Goal: Task Accomplishment & Management: Use online tool/utility

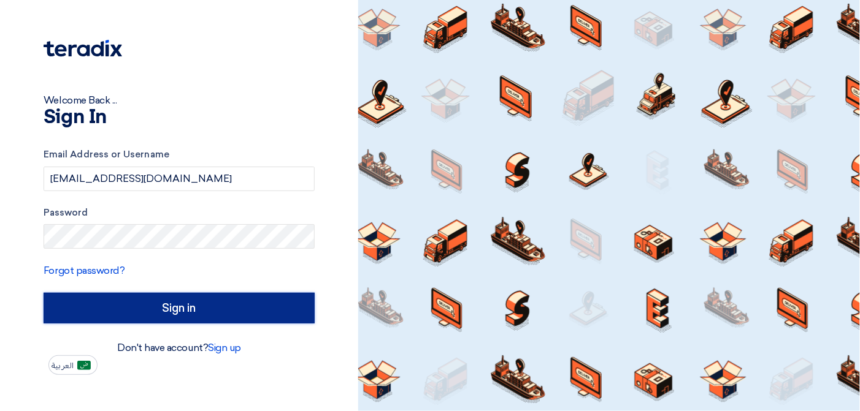
click at [213, 311] on input "Sign in" at bounding box center [179, 308] width 271 height 31
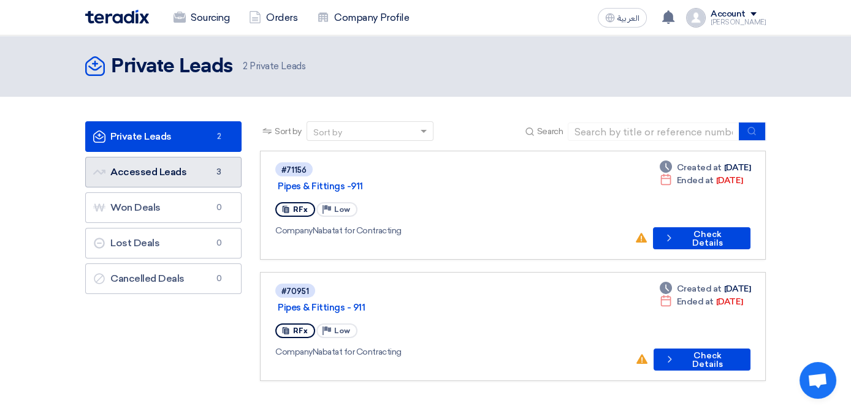
click at [114, 170] on link "Accessed Leads Accessed Leads 3" at bounding box center [163, 172] width 156 height 31
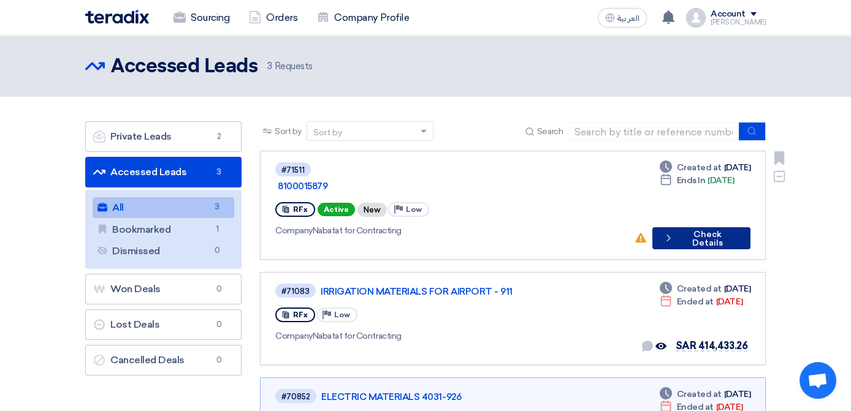
click at [750, 227] on button "Check details Check Details" at bounding box center [701, 238] width 98 height 22
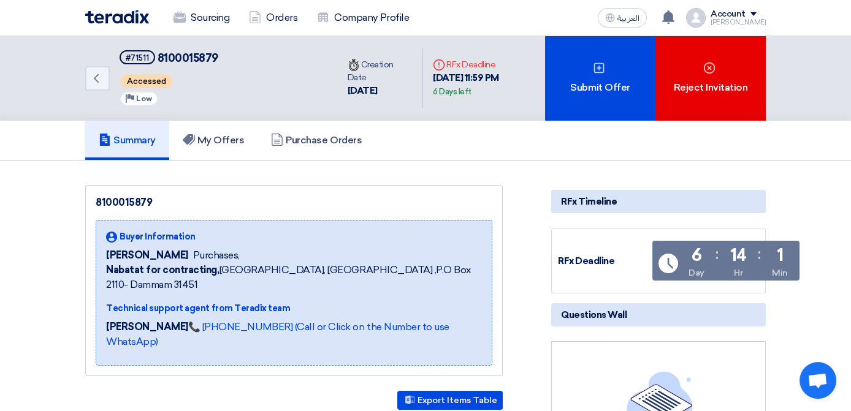
drag, startPoint x: 46, startPoint y: 251, endPoint x: 409, endPoint y: 269, distance: 363.4
click at [409, 269] on div "Buyer Information [PERSON_NAME] Purchases, Nabatat for contracting, [GEOGRAPHIC…" at bounding box center [294, 293] width 397 height 146
copy div "[PERSON_NAME], Nabatat for contracting, [GEOGRAPHIC_DATA], [GEOGRAPHIC_DATA] ,P…"
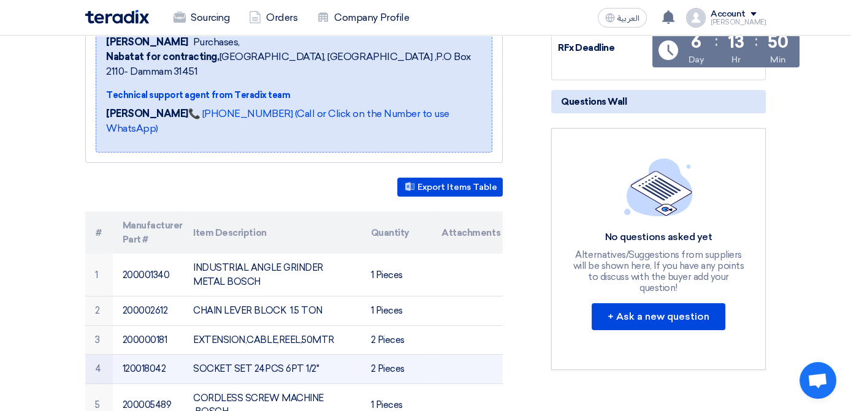
scroll to position [184, 0]
